Goal: Register for event/course

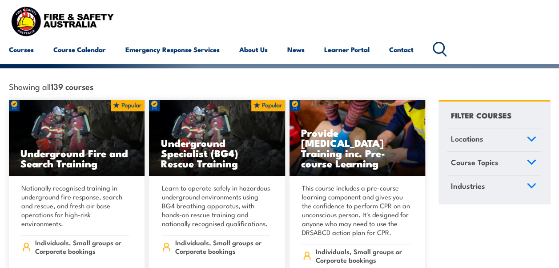
scroll to position [222, 0]
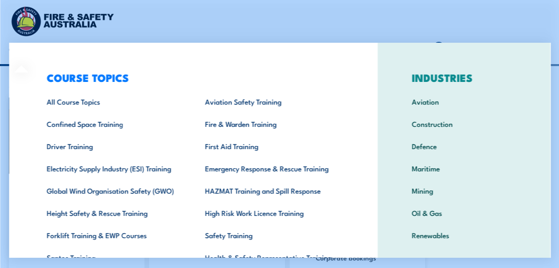
click at [8, 50] on header "Courses Course Calendar Emergency Response Services Services Overview Emergency…" at bounding box center [279, 32] width 559 height 64
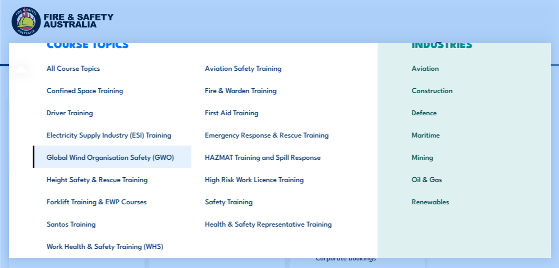
scroll to position [67, 0]
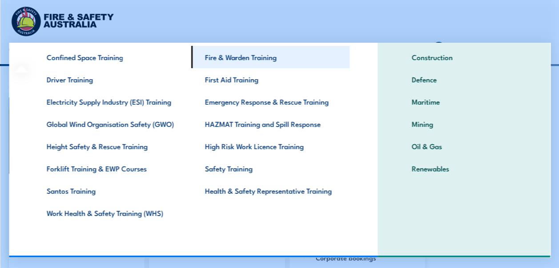
click at [245, 54] on link "Fire & Warden Training" at bounding box center [270, 57] width 158 height 22
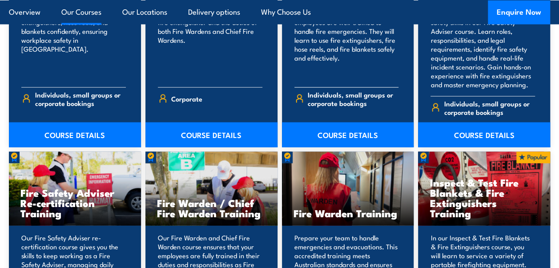
scroll to position [1068, 0]
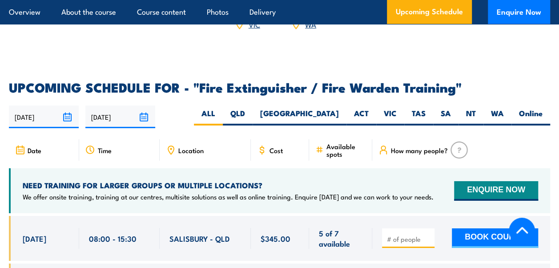
scroll to position [1379, 0]
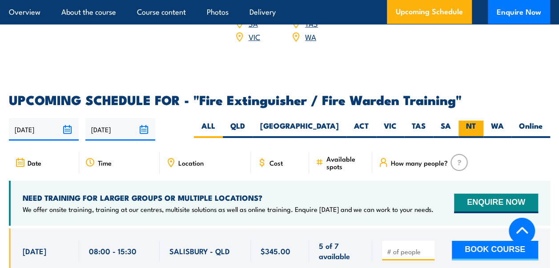
click at [472, 121] on label "NT" at bounding box center [471, 129] width 25 height 17
click at [476, 121] on input "NT" at bounding box center [479, 124] width 6 height 6
radio input "true"
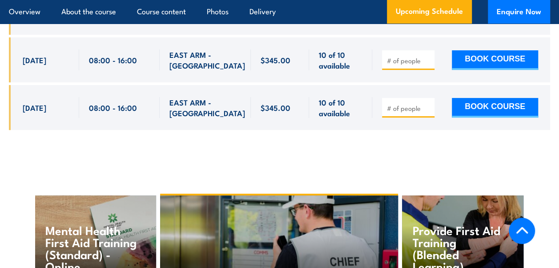
scroll to position [1805, 0]
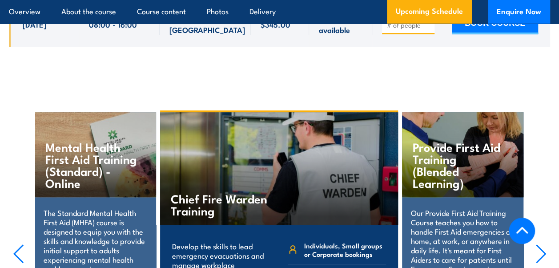
scroll to position [1894, 0]
